Goal: Feedback & Contribution: Submit feedback/report problem

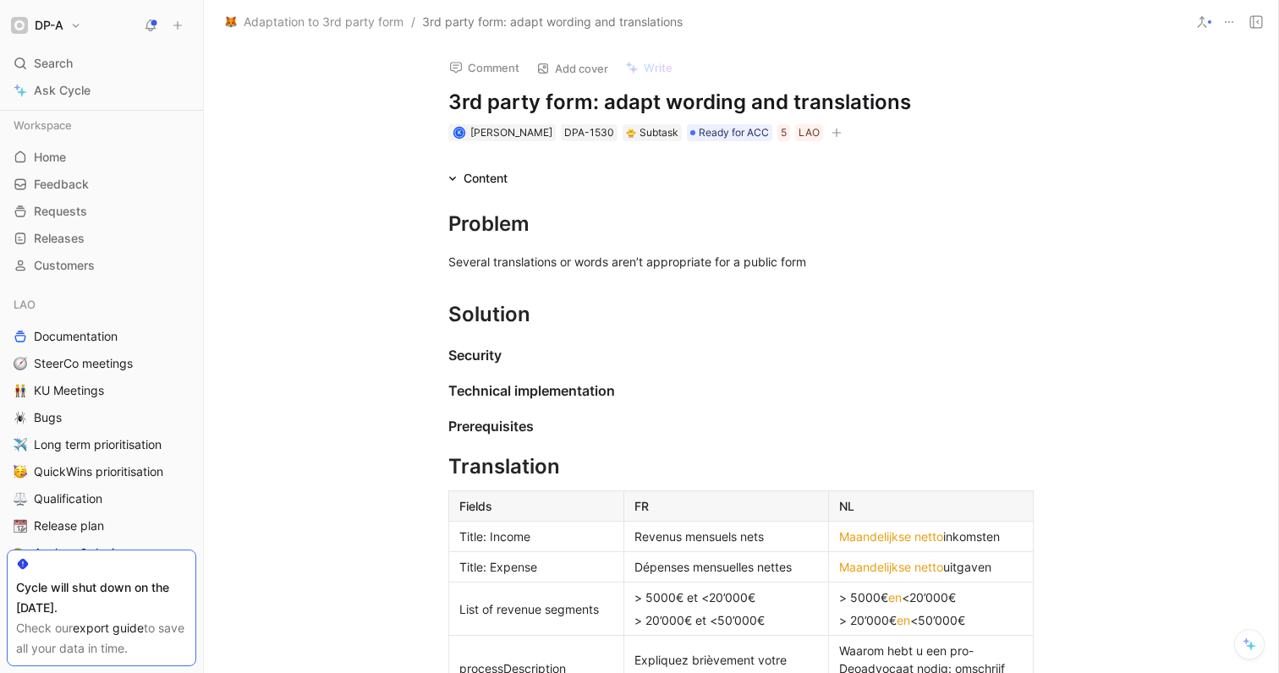
scroll to position [1645, 0]
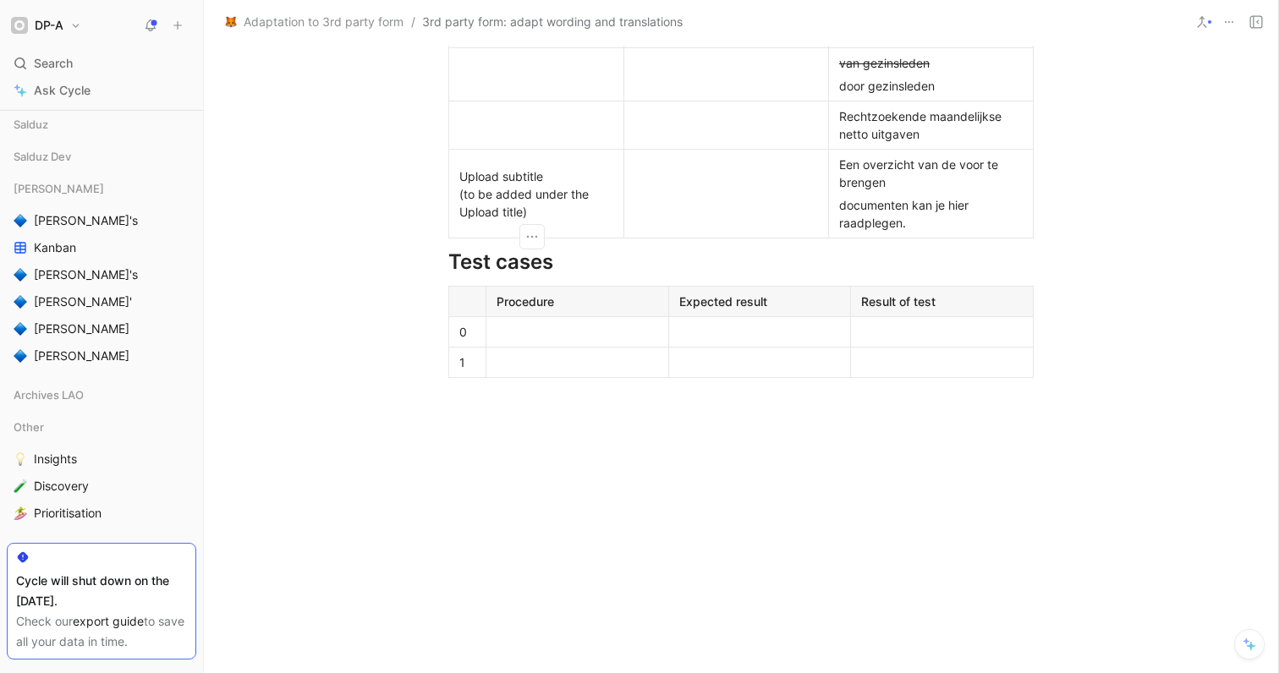
scroll to position [2013, 0]
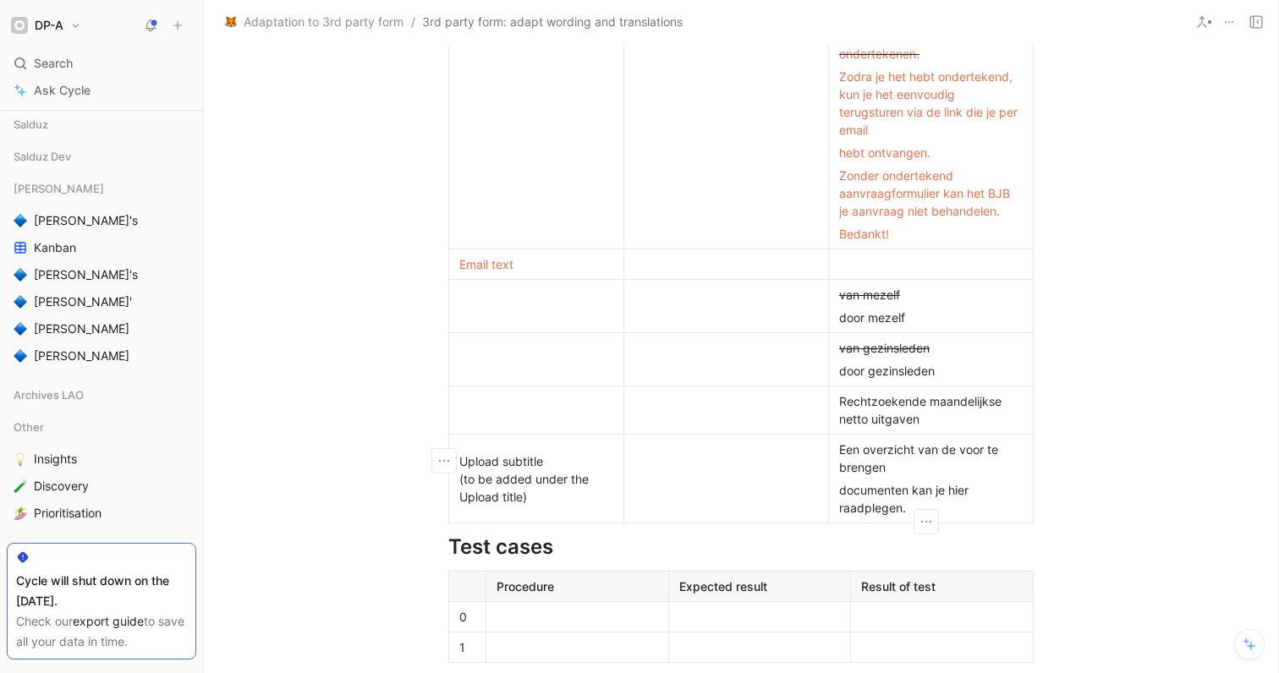
click at [939, 497] on div "documenten kan je hier raadplegen." at bounding box center [931, 499] width 184 height 36
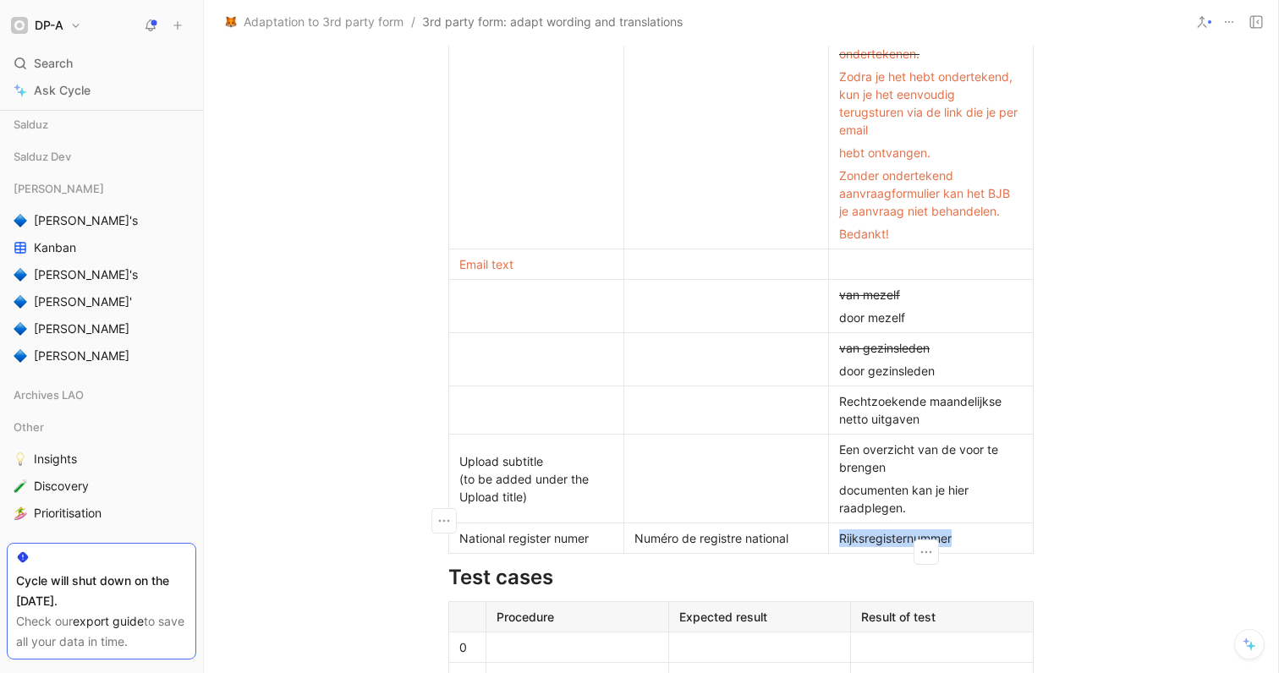
click at [839, 529] on div "Rijksregisternummer" at bounding box center [931, 538] width 184 height 18
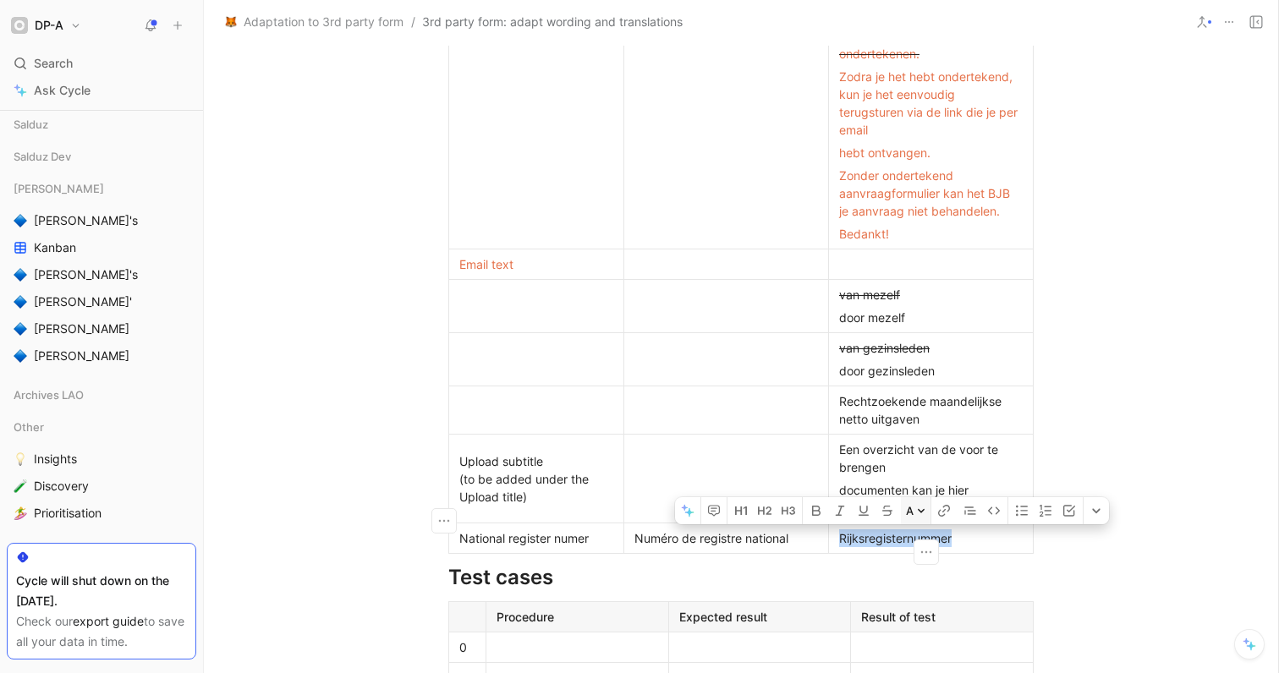
click at [925, 497] on button "A" at bounding box center [916, 510] width 30 height 27
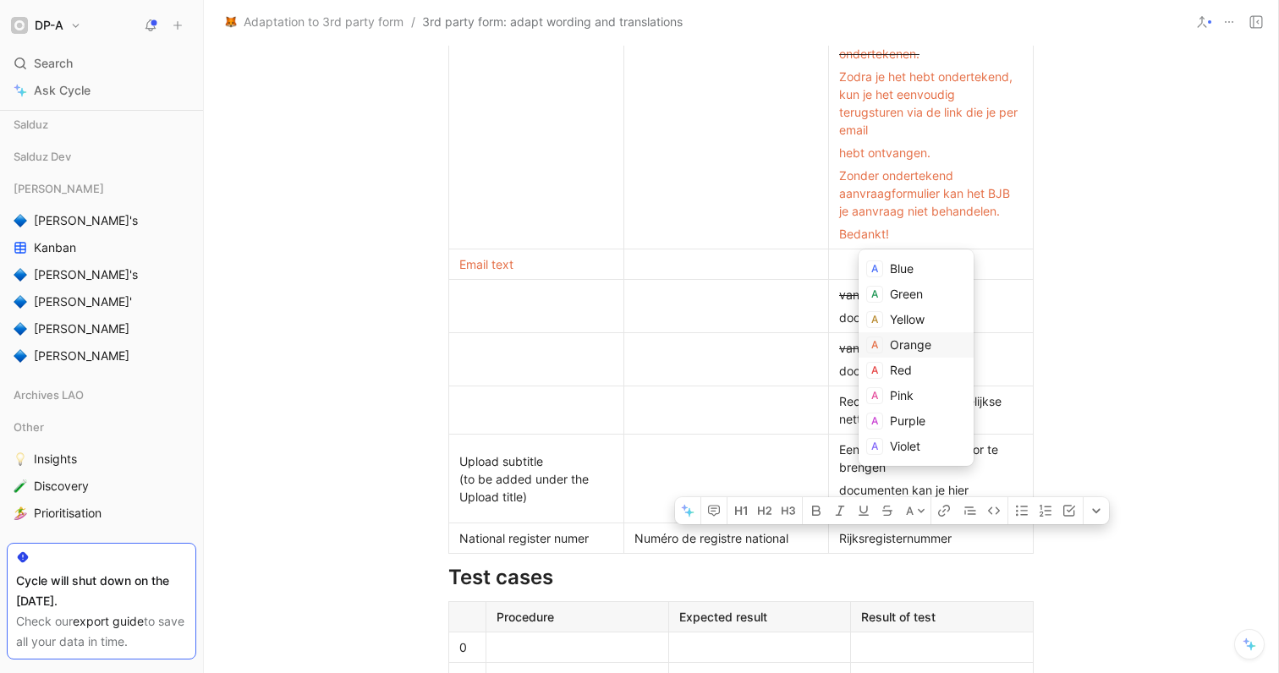
click at [911, 345] on span "Orange" at bounding box center [910, 344] width 41 height 14
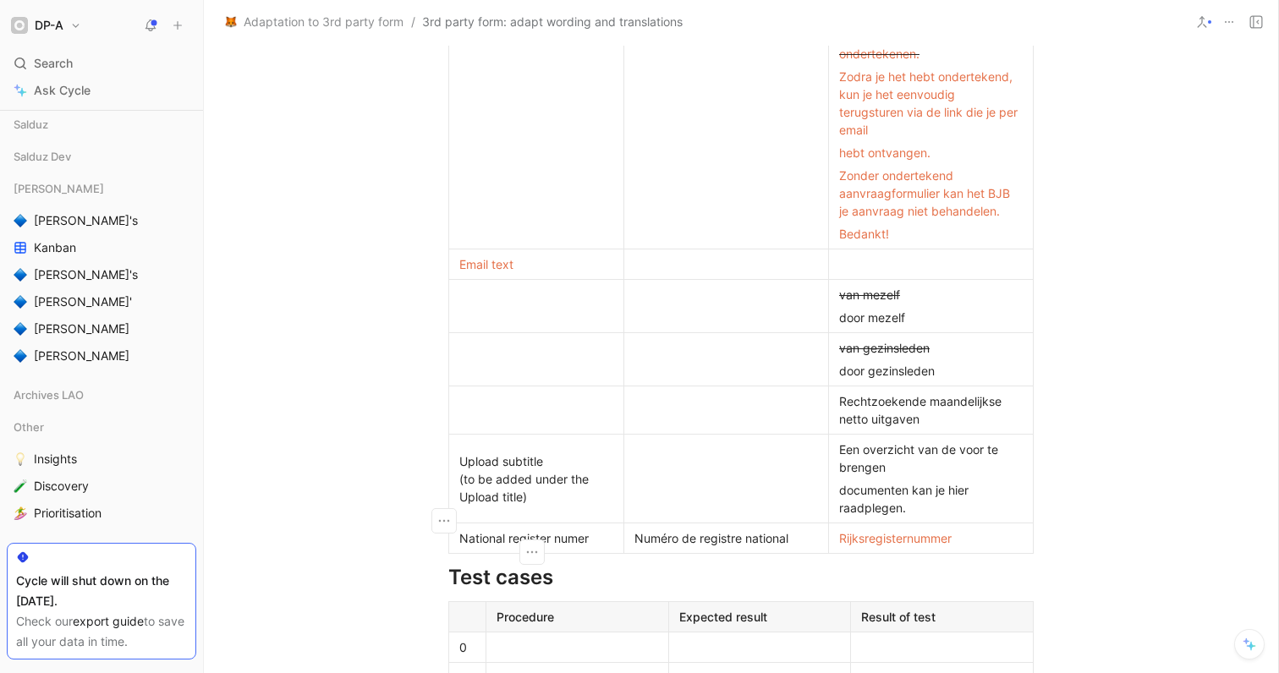
click at [601, 529] on div "National register numer" at bounding box center [536, 538] width 154 height 18
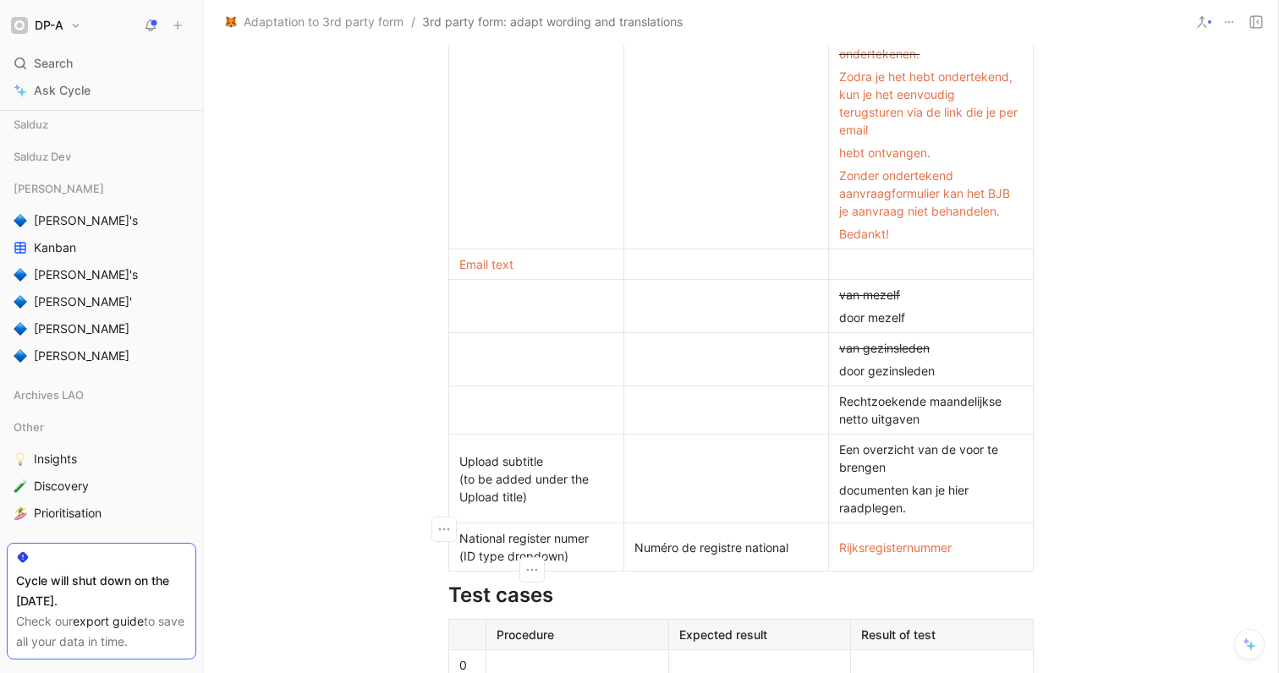
click at [459, 538] on div "National register numer (ID type dropdown)" at bounding box center [536, 547] width 154 height 36
click at [979, 536] on p "Rijksregisternummer" at bounding box center [930, 547] width 197 height 23
click at [979, 539] on div "Rijksregisternummer" at bounding box center [931, 548] width 184 height 18
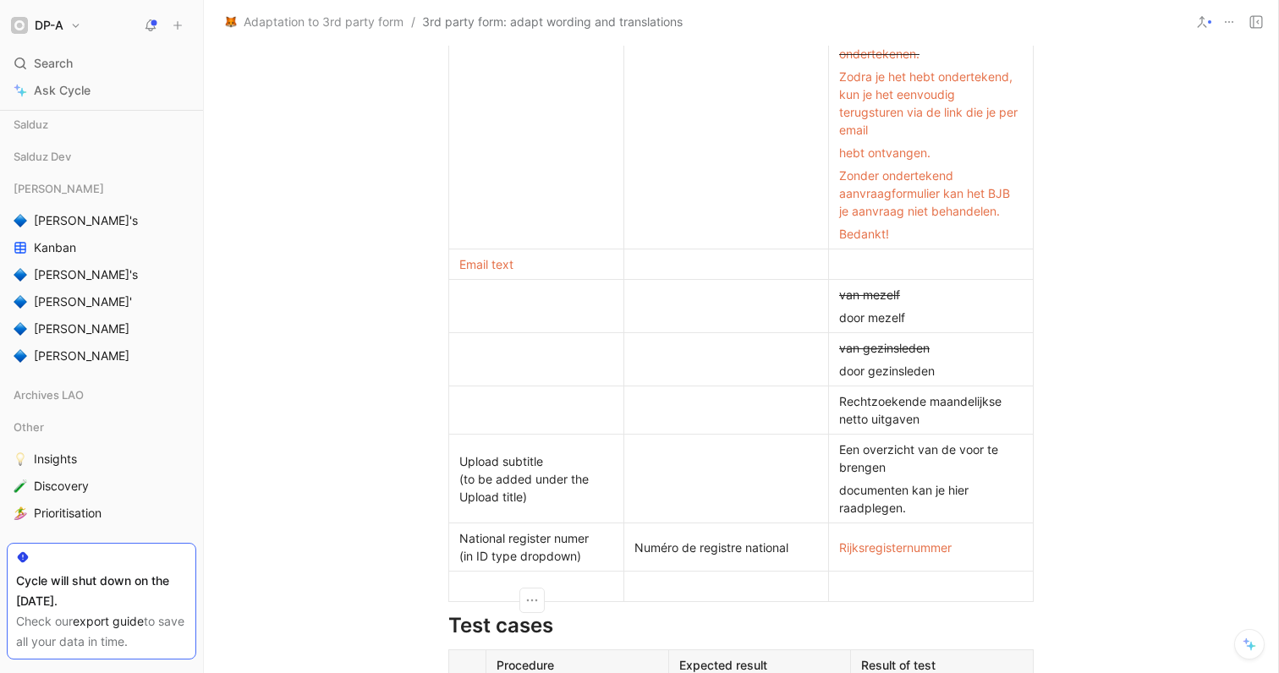
click at [704, 298] on div at bounding box center [726, 307] width 184 height 18
click at [763, 470] on div at bounding box center [726, 479] width 184 height 18
click at [699, 351] on div at bounding box center [726, 360] width 184 height 18
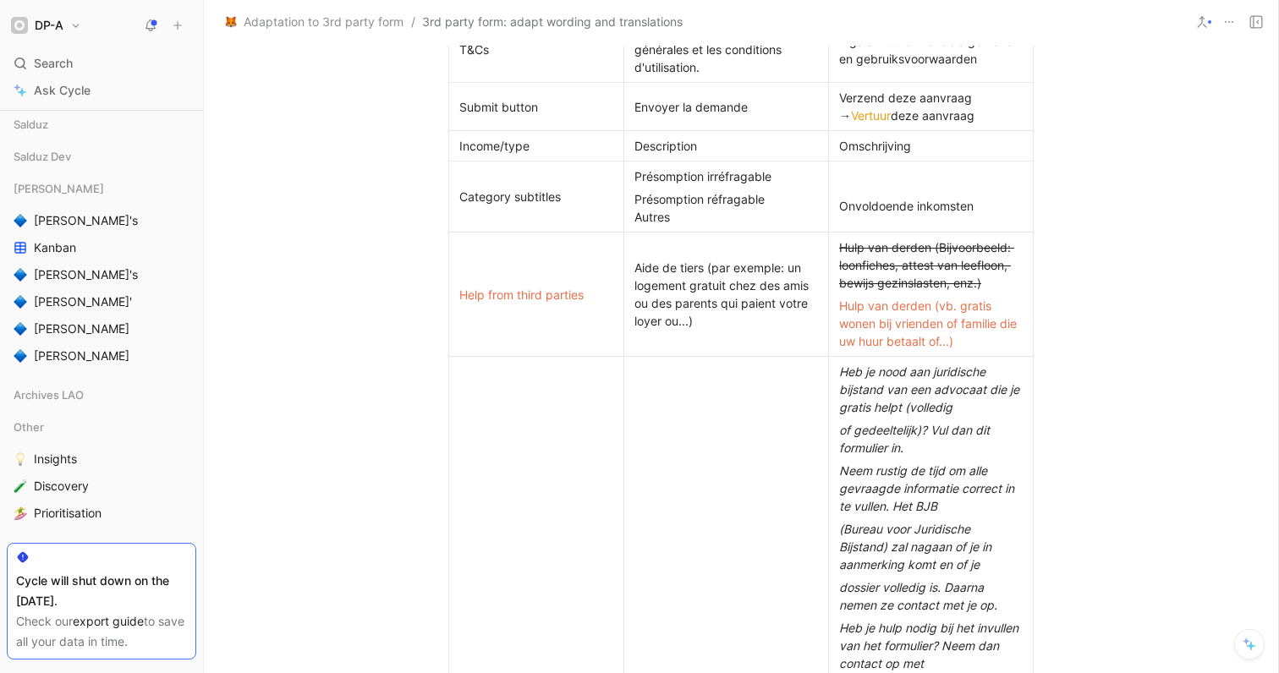
scroll to position [833, 0]
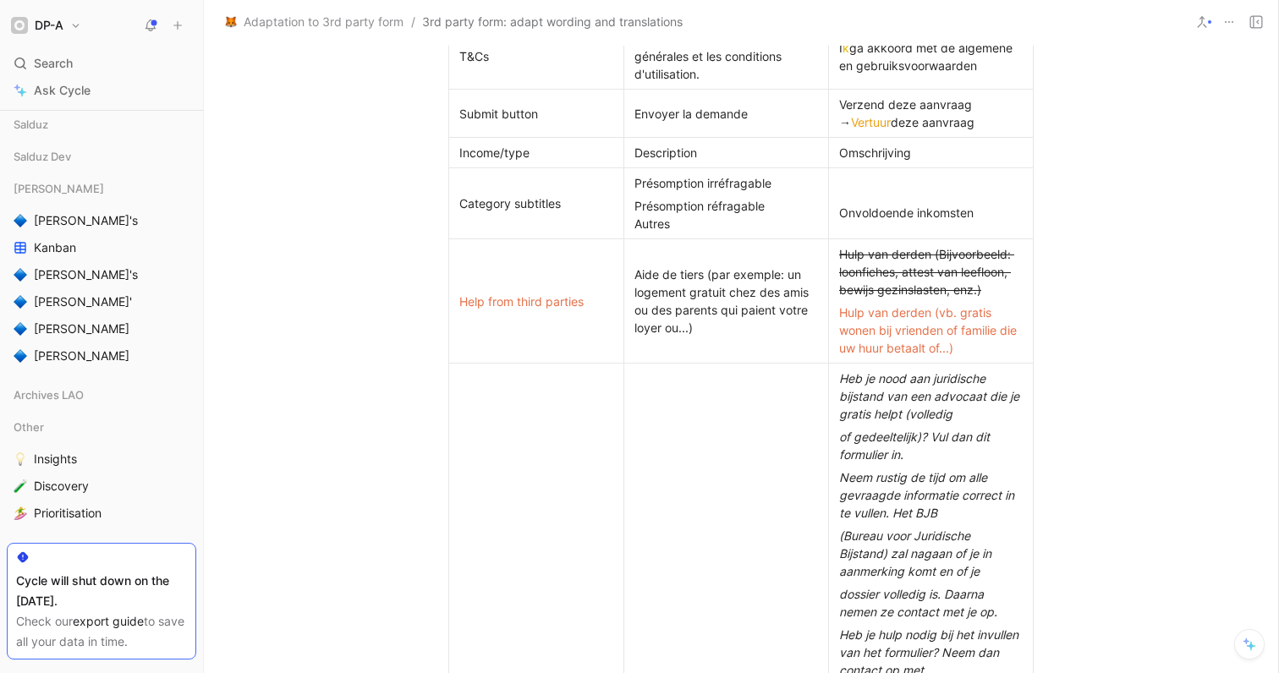
click at [980, 206] on div "Onvoldoende inkomsten" at bounding box center [931, 204] width 184 height 36
click at [439, 210] on icon "button" at bounding box center [444, 203] width 17 height 17
click at [446, 246] on span "Add row below" at bounding box center [444, 242] width 83 height 14
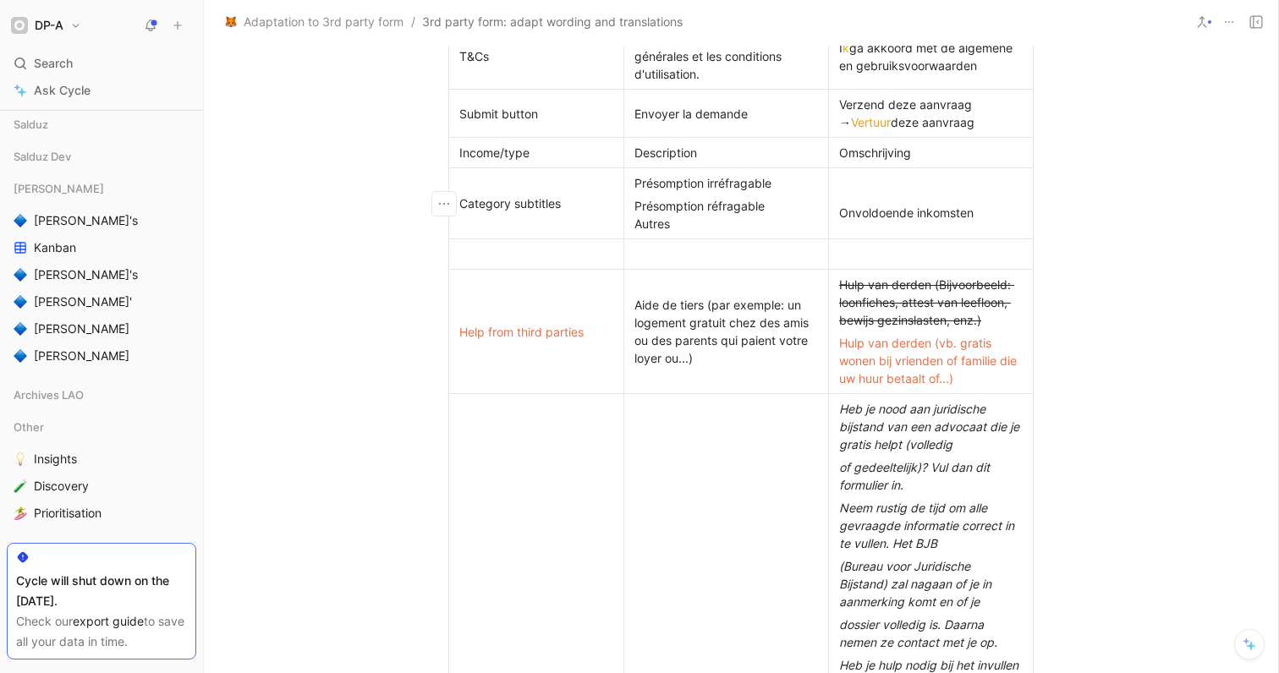
click at [494, 265] on p at bounding box center [535, 254] width 167 height 23
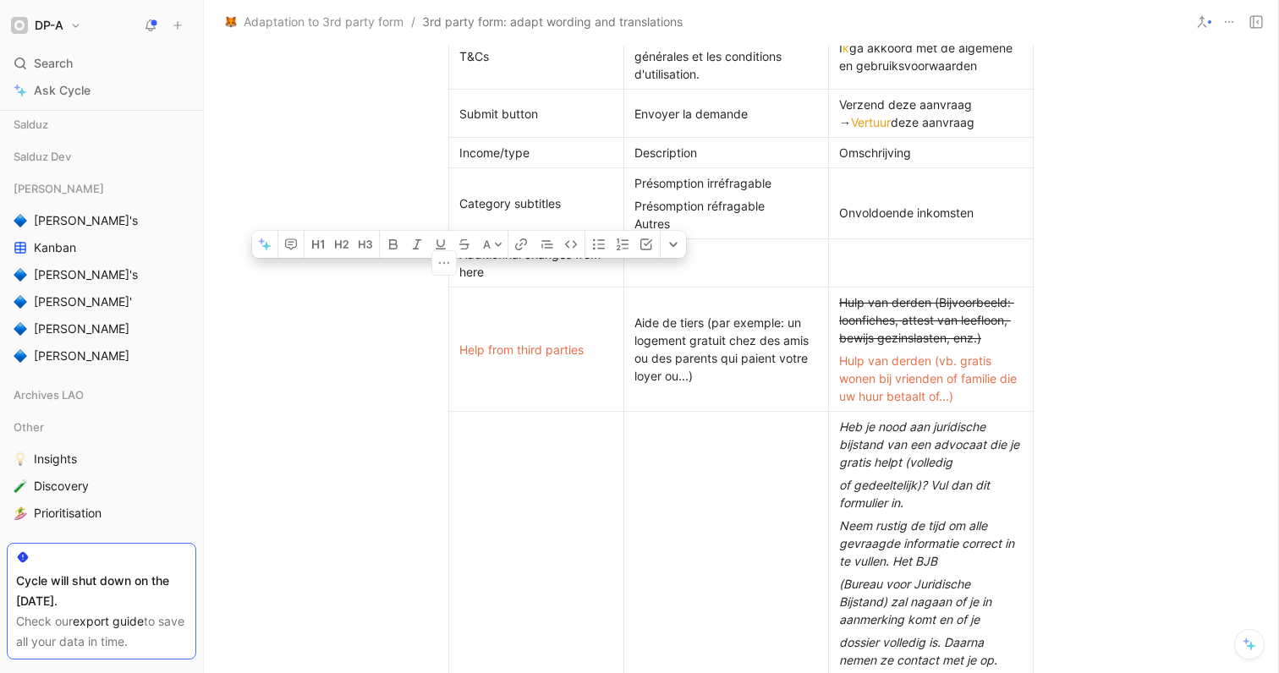
drag, startPoint x: 484, startPoint y: 274, endPoint x: 456, endPoint y: 260, distance: 31.4
click at [459, 260] on div "Additionnal changes from here" at bounding box center [536, 263] width 154 height 36
drag, startPoint x: 441, startPoint y: 230, endPoint x: 416, endPoint y: 238, distance: 25.7
click at [441, 239] on icon "button" at bounding box center [441, 244] width 10 height 10
click at [500, 243] on icon at bounding box center [498, 245] width 7 height 4
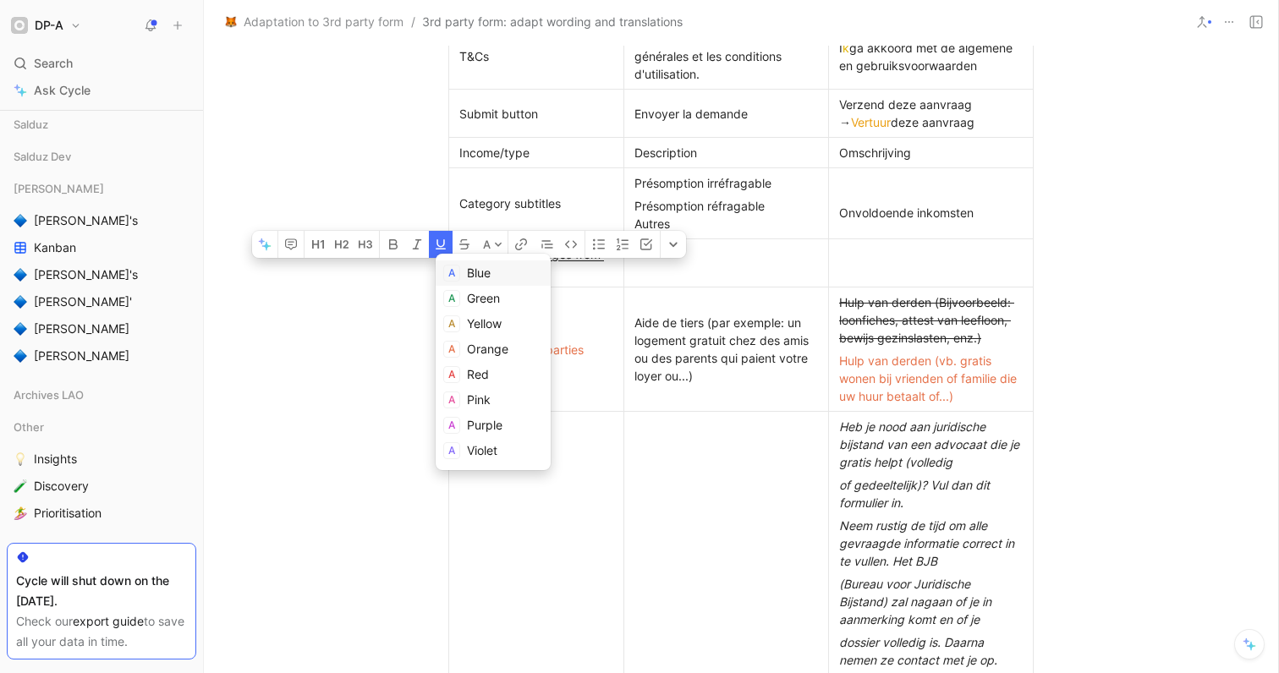
click at [486, 281] on div "Blue" at bounding box center [505, 273] width 76 height 20
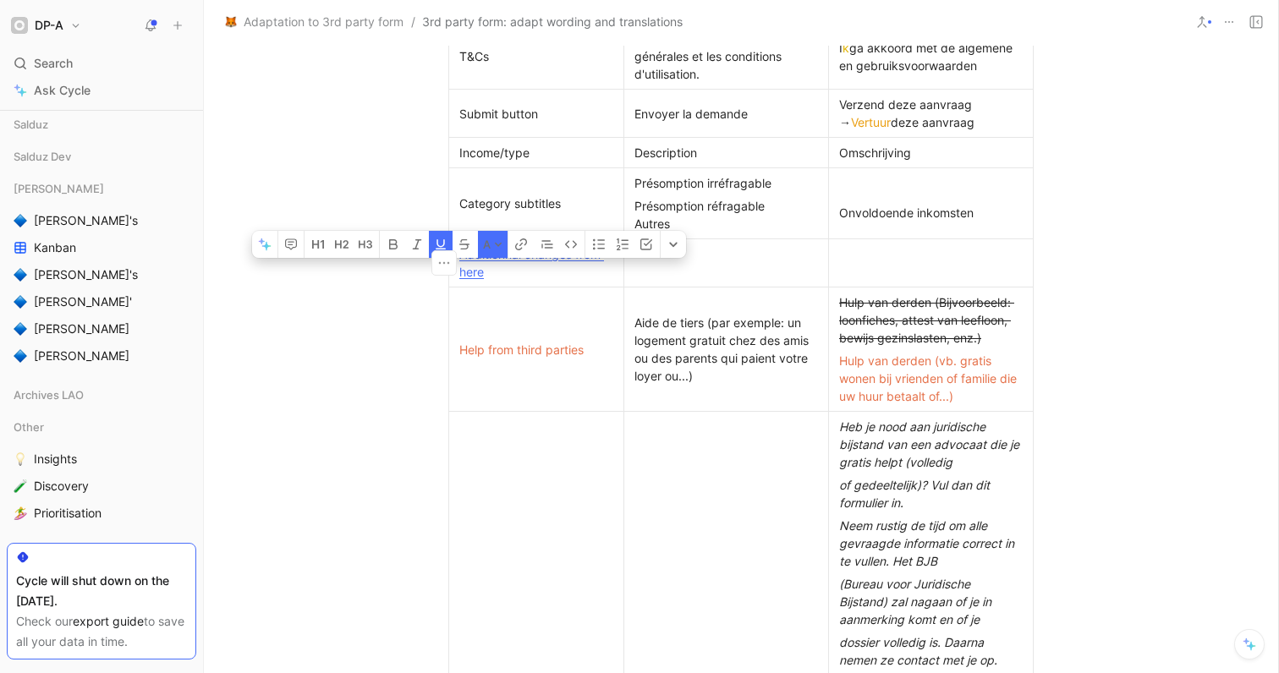
drag, startPoint x: 497, startPoint y: 275, endPoint x: 452, endPoint y: 259, distance: 47.6
click at [459, 260] on div "Additionnal changes from here" at bounding box center [536, 263] width 154 height 36
click at [392, 238] on icon "button" at bounding box center [394, 245] width 14 height 14
click at [513, 282] on p "Additionnal changes from here" at bounding box center [535, 263] width 167 height 41
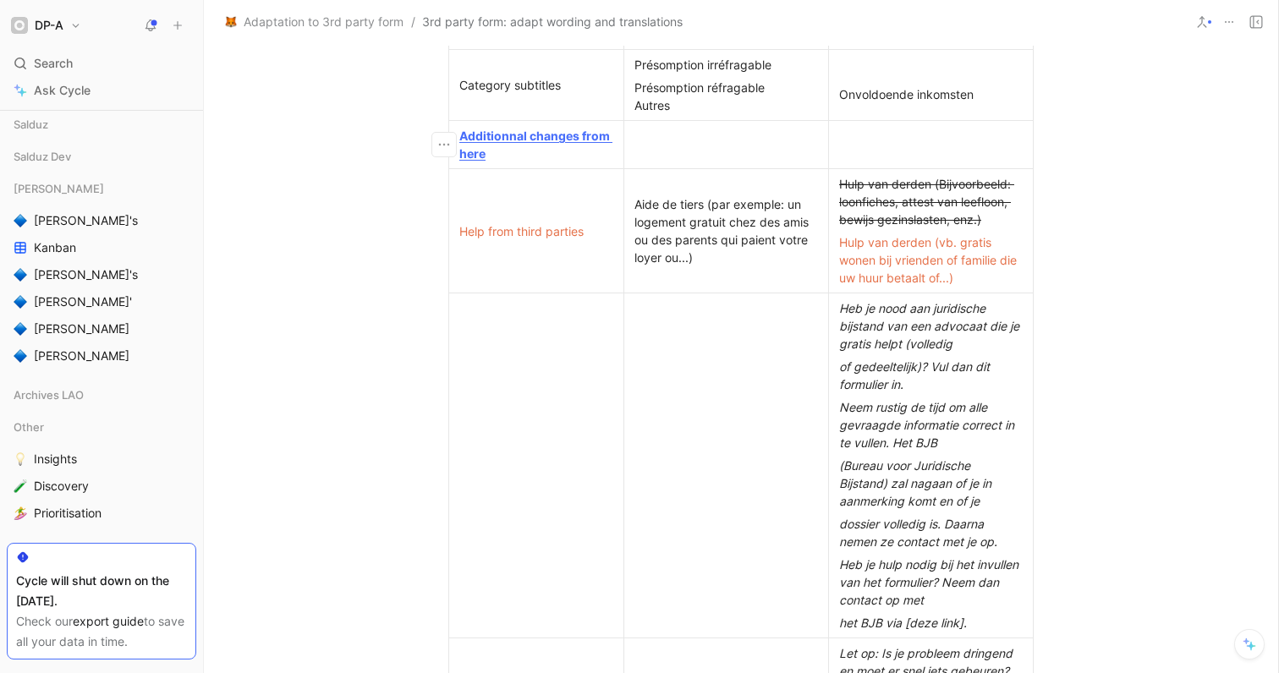
scroll to position [956, 0]
